Goal: Use online tool/utility: Utilize a website feature to perform a specific function

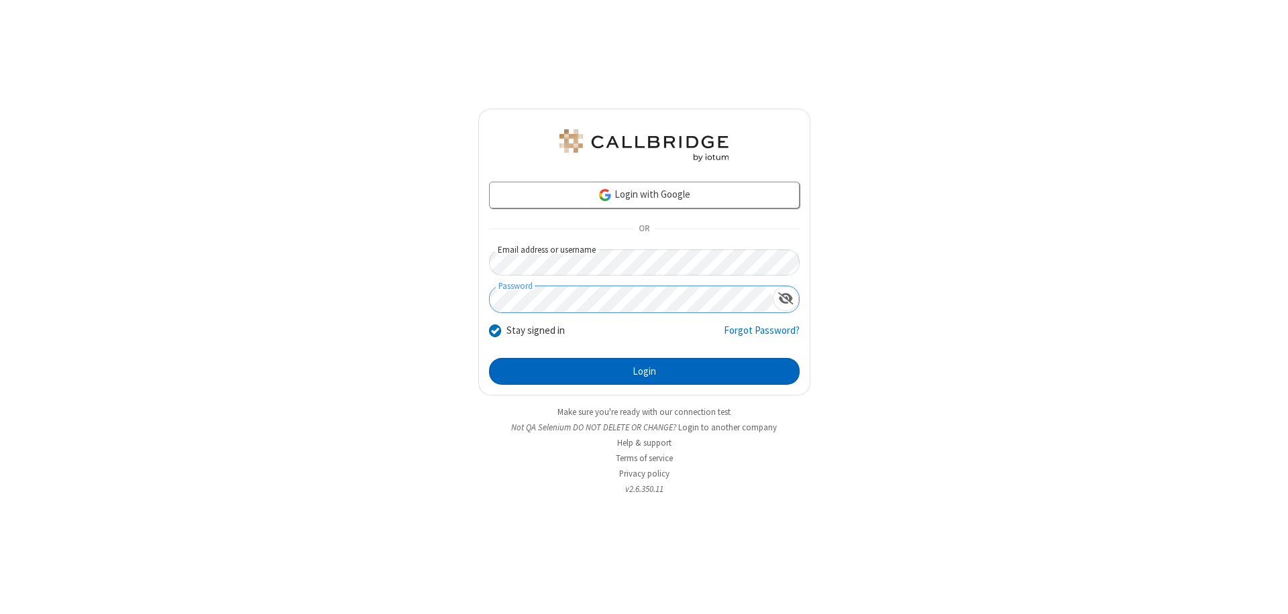
click at [644, 372] on button "Login" at bounding box center [644, 371] width 311 height 27
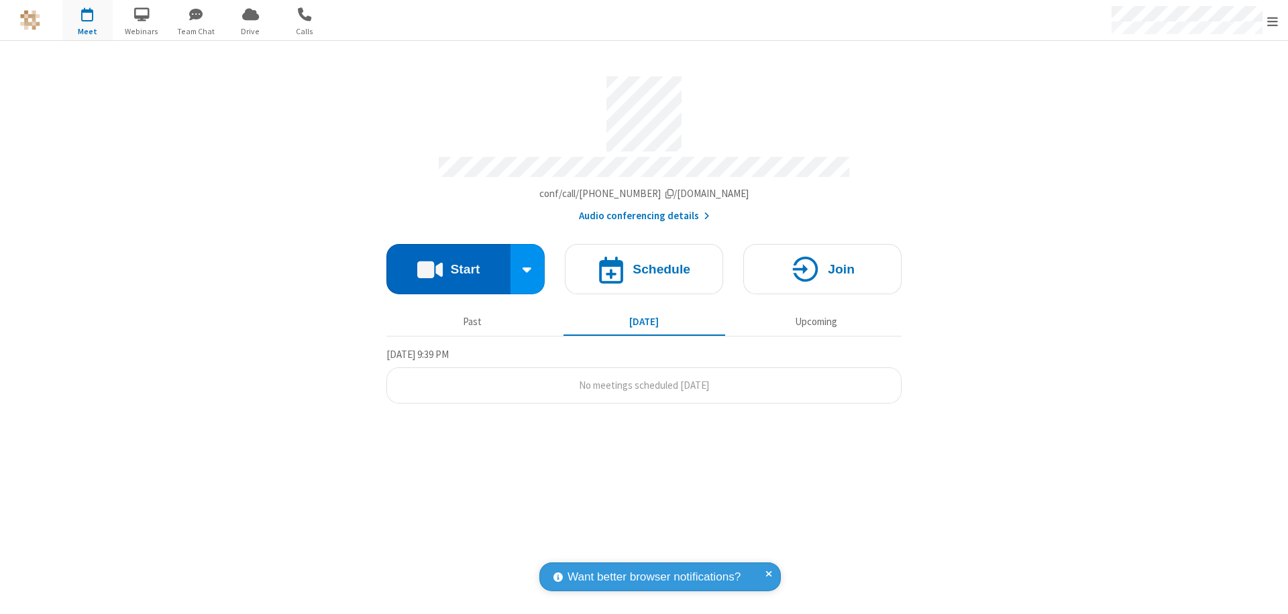
click at [448, 263] on button "Start" at bounding box center [448, 269] width 124 height 50
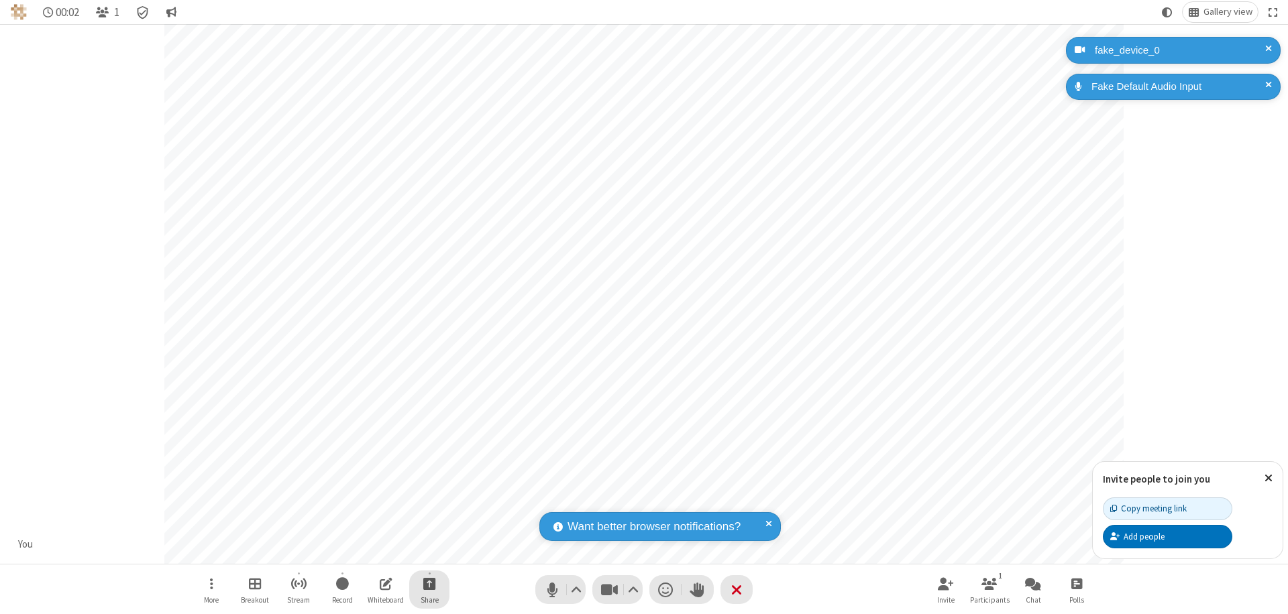
click at [429, 584] on span "Start sharing" at bounding box center [429, 583] width 13 height 17
click at [429, 502] on span "Share additional camera" at bounding box center [437, 504] width 99 height 11
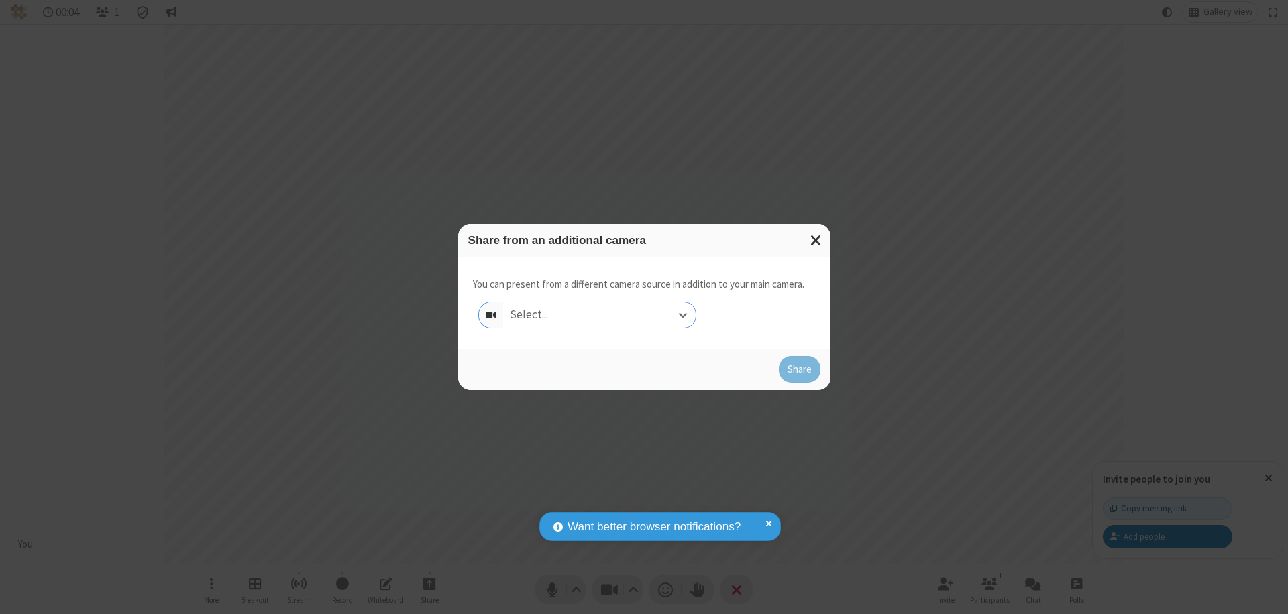
click at [599, 315] on div "Select..." at bounding box center [599, 314] width 192 height 25
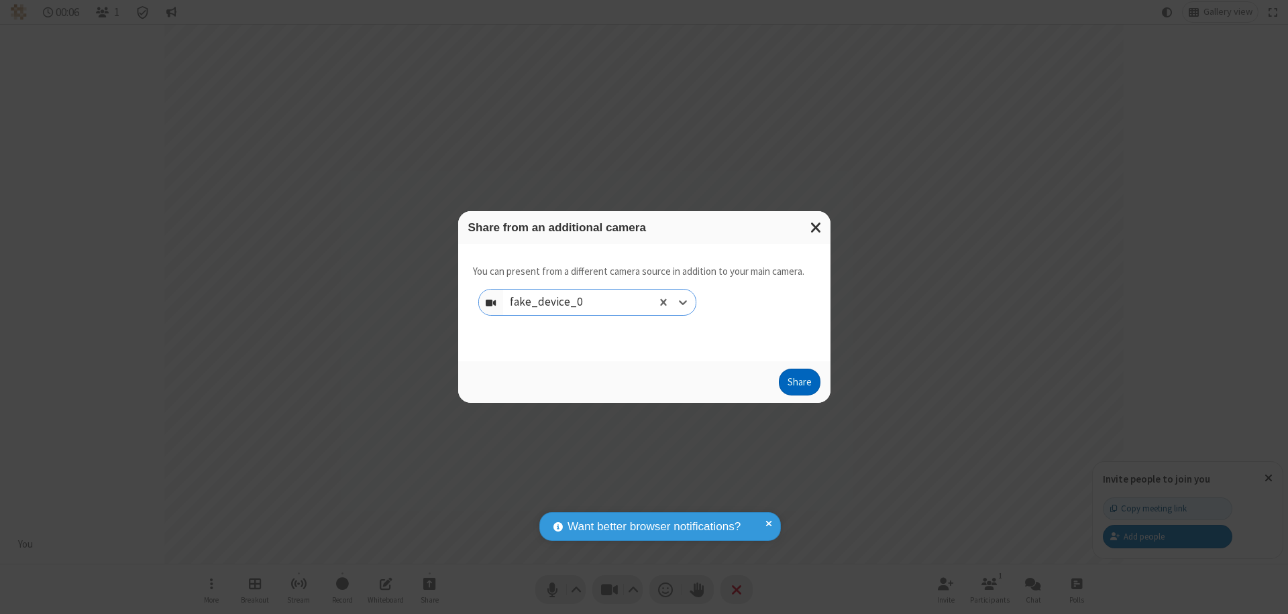
click at [799, 385] on button "Share" at bounding box center [800, 382] width 42 height 27
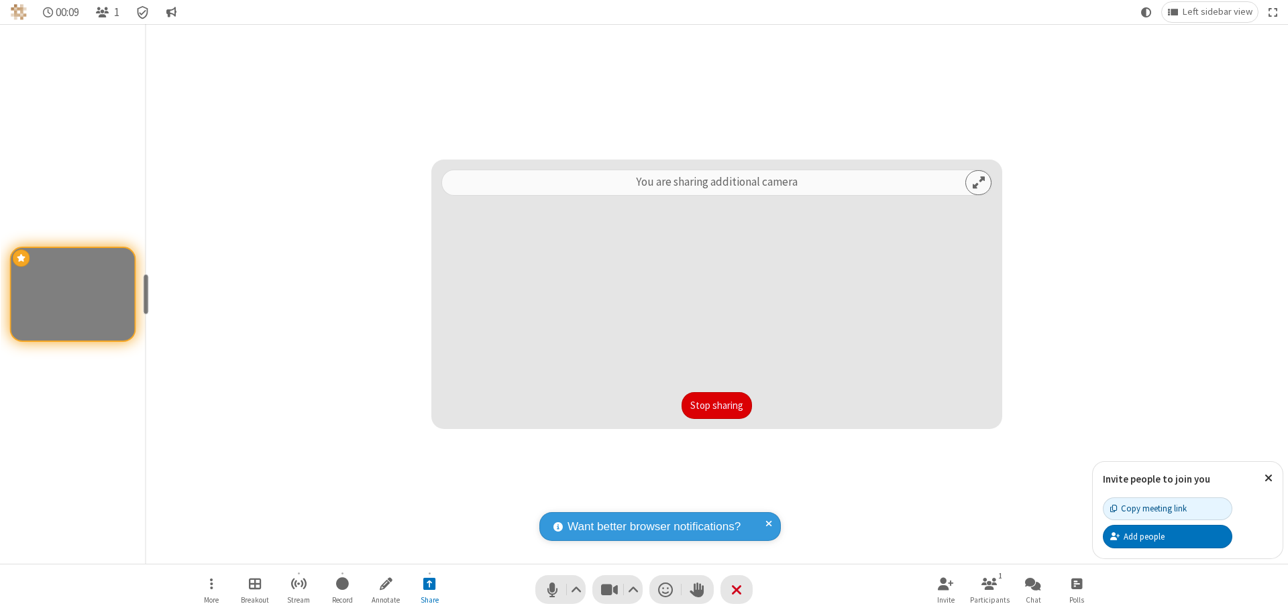
click at [716, 406] on button "Stop sharing" at bounding box center [716, 405] width 70 height 27
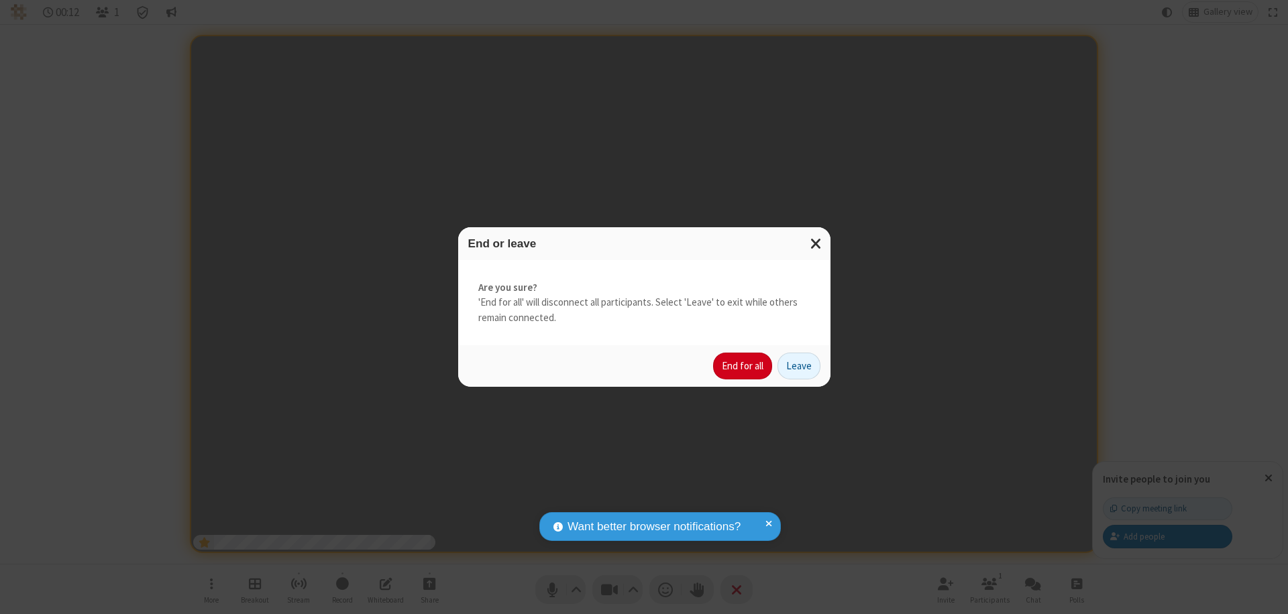
click at [743, 366] on button "End for all" at bounding box center [742, 366] width 59 height 27
